Goal: Check status: Check status

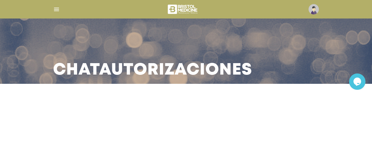
click at [54, 11] on img "button" at bounding box center [56, 9] width 7 height 7
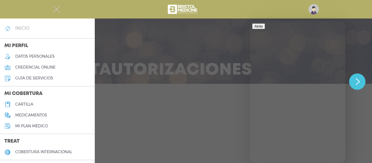
click at [28, 29] on h4 "inicio" at bounding box center [22, 28] width 14 height 5
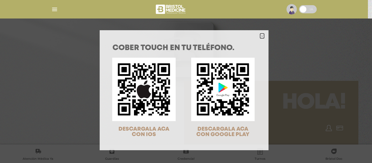
click at [260, 36] on icon "Close" at bounding box center [262, 36] width 4 height 4
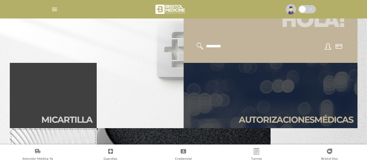
scroll to position [111, 0]
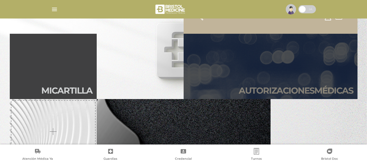
click at [346, 61] on link "Autori zaciones médicas" at bounding box center [271, 66] width 174 height 65
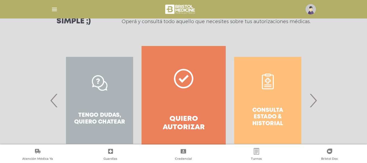
scroll to position [97, 0]
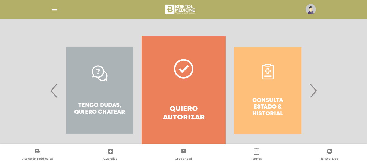
click at [316, 89] on span "›" at bounding box center [313, 90] width 11 height 29
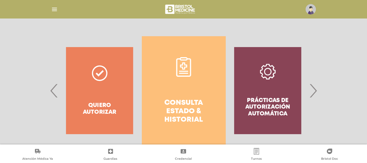
click at [179, 112] on h4 "Consulta estado & historial" at bounding box center [184, 112] width 64 height 26
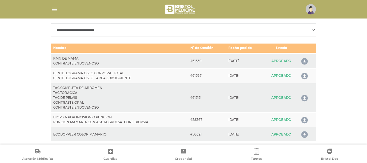
scroll to position [276, 0]
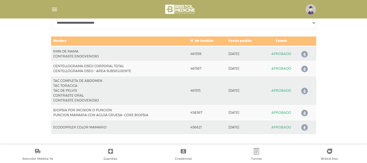
drag, startPoint x: 101, startPoint y: 99, endPoint x: 51, endPoint y: 102, distance: 50.1
click at [51, 102] on td "TAC COMPLETA DE ABDOMEN TAC TORACICA TAC DE PELVIS CONTRASTE ORAL CONTRASTE END…" at bounding box center [120, 90] width 138 height 29
drag, startPoint x: 68, startPoint y: 96, endPoint x: 60, endPoint y: 98, distance: 7.9
click at [60, 98] on td "TAC COMPLETA DE ABDOMEN TAC TORACICA TAC DE PELVIS CONTRASTE ORAL CONTRASTE END…" at bounding box center [120, 90] width 138 height 29
click at [51, 101] on td "TAC COMPLETA DE ABDOMEN TAC TORACICA TAC DE PELVIS CONTRASTE ORAL CONTRASTE END…" at bounding box center [120, 90] width 138 height 29
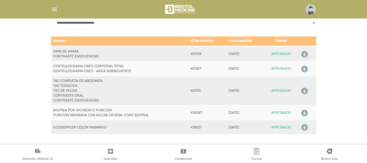
drag, startPoint x: 53, startPoint y: 103, endPoint x: 100, endPoint y: 103, distance: 47.1
click at [101, 103] on td "TAC COMPLETA DE ABDOMEN TAC TORACICA TAC DE PELVIS CONTRASTE ORAL CONTRASTE END…" at bounding box center [120, 90] width 138 height 29
copy td "CONTRASTE ENDOVENOSO"
drag, startPoint x: 54, startPoint y: 51, endPoint x: 295, endPoint y: 60, distance: 240.7
click at [295, 60] on tr "RMN DE MAMA CONTRASTE ENDOVENOSO 461559 2025-10-09 APROBADO" at bounding box center [183, 53] width 265 height 15
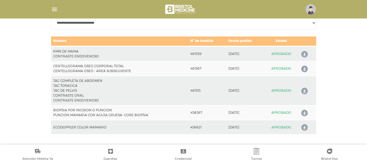
click at [286, 55] on td "APROBADO" at bounding box center [281, 53] width 33 height 15
click at [56, 9] on img "button" at bounding box center [54, 9] width 7 height 7
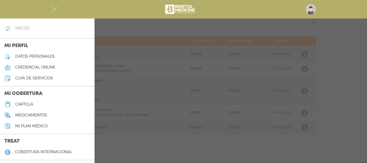
click at [40, 29] on link "inicio" at bounding box center [47, 28] width 95 height 11
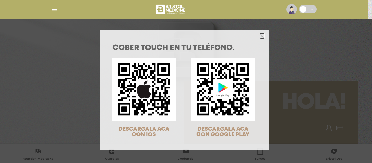
click at [260, 33] on icon "Close" at bounding box center [262, 36] width 4 height 6
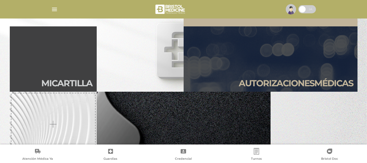
scroll to position [119, 0]
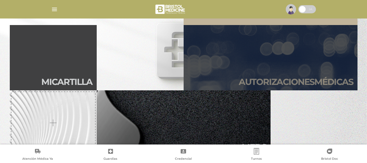
click at [329, 71] on link "Autori zaciones médicas" at bounding box center [271, 57] width 174 height 65
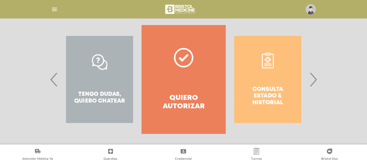
scroll to position [110, 0]
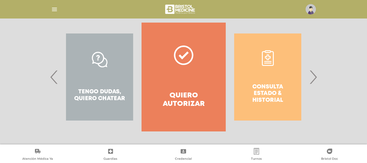
click at [319, 84] on div "Consulta estado & historial Prácticas de autorización automática Tengo dudas, q…" at bounding box center [184, 77] width 279 height 109
click at [314, 78] on span "›" at bounding box center [313, 76] width 11 height 29
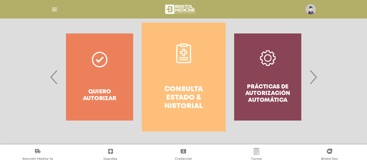
click at [167, 87] on h4 "Consulta estado & historial" at bounding box center [184, 98] width 64 height 26
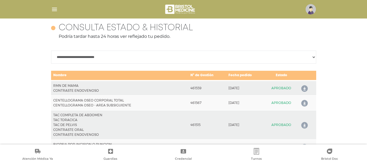
scroll to position [276, 0]
